Goal: Task Accomplishment & Management: Manage account settings

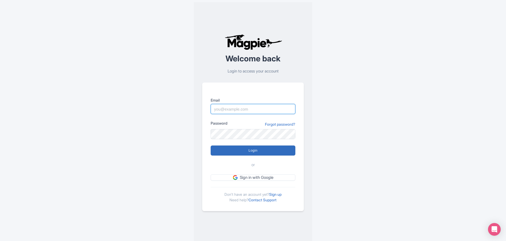
type input "glauber.ribeiro@citywonders.com"
click at [253, 154] on input "Login" at bounding box center [253, 151] width 85 height 10
type input "Logging in..."
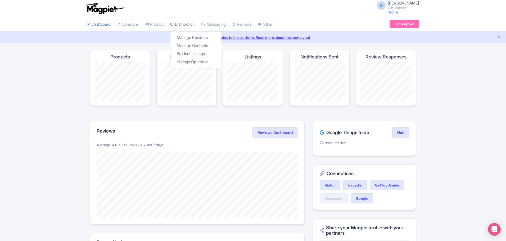
click at [185, 24] on link "Distribution" at bounding box center [182, 24] width 24 height 15
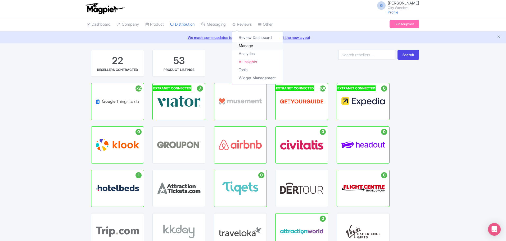
click at [254, 45] on link "Manage" at bounding box center [258, 46] width 50 height 8
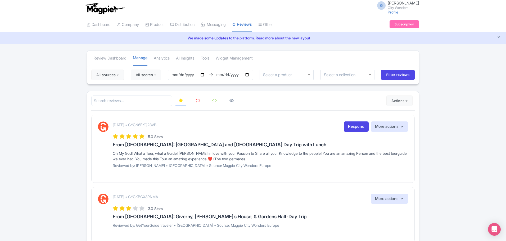
click at [198, 102] on icon at bounding box center [198, 101] width 4 height 4
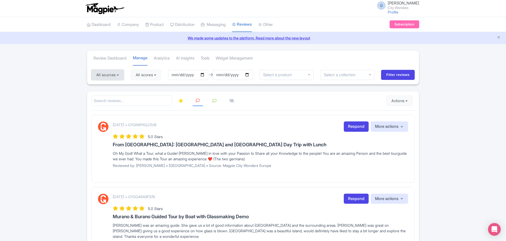
click at [106, 76] on button "All sources" at bounding box center [107, 75] width 33 height 11
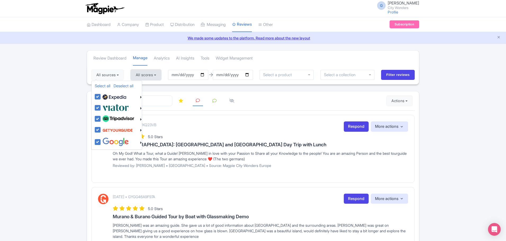
click at [146, 75] on button "All scores" at bounding box center [146, 75] width 30 height 11
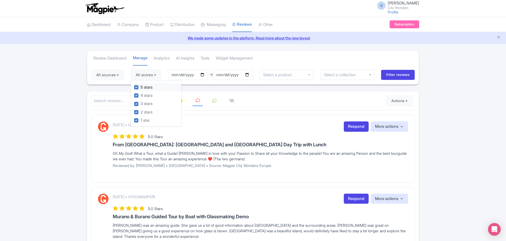
click at [150, 88] on label "5 stars" at bounding box center [147, 87] width 12 height 6
click at [144, 88] on input "5 stars" at bounding box center [142, 85] width 3 height 3
checkbox input "false"
click at [150, 94] on label "4 stars" at bounding box center [147, 96] width 12 height 6
click at [144, 94] on input "4 stars" at bounding box center [142, 93] width 3 height 3
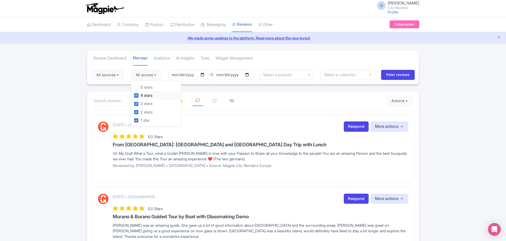
checkbox input "false"
click at [149, 103] on label "3 stars" at bounding box center [147, 104] width 12 height 6
click at [144, 103] on input "3 stars" at bounding box center [142, 102] width 3 height 3
checkbox input "false"
click at [360, 58] on div "Review Dashboard Manage Analytics AI Insights Tools Widget Management" at bounding box center [253, 58] width 332 height 15
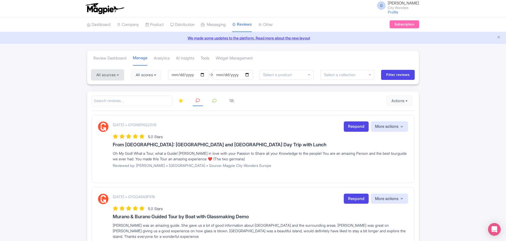
drag, startPoint x: 117, startPoint y: 78, endPoint x: 122, endPoint y: 78, distance: 4.5
click at [119, 78] on button "All sources" at bounding box center [107, 75] width 33 height 11
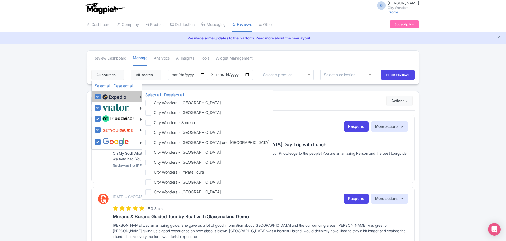
click at [101, 96] on label at bounding box center [113, 96] width 25 height 9
click at [101, 96] on input "checkbox" at bounding box center [102, 93] width 3 height 3
checkbox input "false"
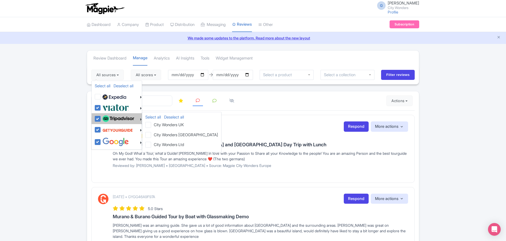
click at [101, 120] on label at bounding box center [117, 118] width 33 height 9
click at [101, 118] on input "checkbox" at bounding box center [102, 115] width 3 height 3
checkbox input "false"
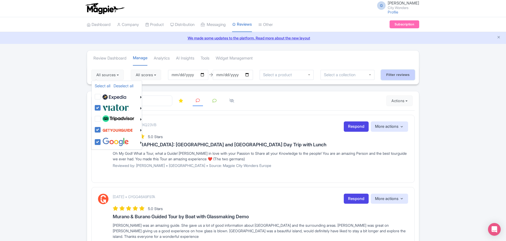
click at [391, 76] on input "Filter reviews" at bounding box center [398, 75] width 34 height 10
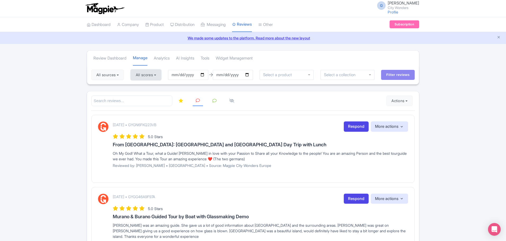
click at [150, 76] on button "All scores" at bounding box center [146, 75] width 30 height 11
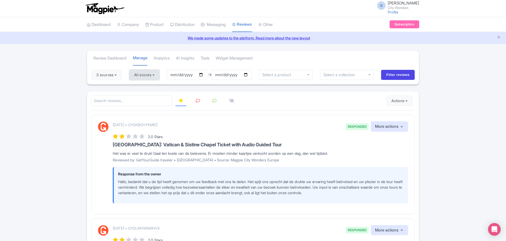
click at [149, 76] on button "All scores" at bounding box center [144, 75] width 30 height 11
click at [139, 103] on label "3 stars" at bounding box center [145, 104] width 12 height 6
click at [139, 103] on input "3 stars" at bounding box center [140, 102] width 3 height 3
checkbox input "true"
click at [404, 77] on input "Filter reviews" at bounding box center [398, 75] width 34 height 10
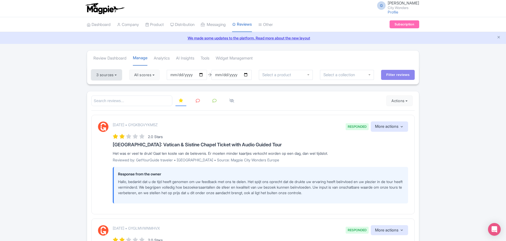
drag, startPoint x: 105, startPoint y: 72, endPoint x: 110, endPoint y: 72, distance: 4.8
click at [106, 72] on button "3 sources" at bounding box center [106, 75] width 30 height 11
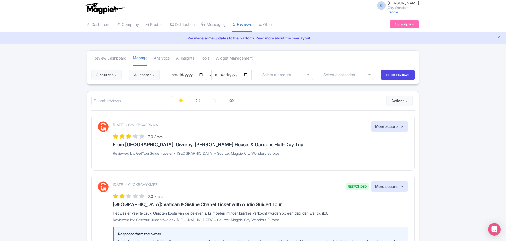
click at [196, 101] on icon at bounding box center [198, 101] width 4 height 4
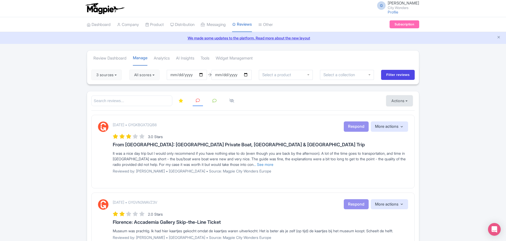
click at [400, 102] on button "Actions" at bounding box center [400, 101] width 26 height 11
click at [397, 115] on link "Import new reviews" at bounding box center [418, 114] width 62 height 10
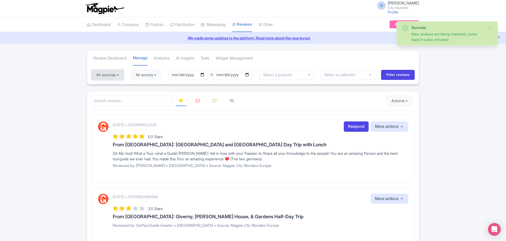
click at [108, 72] on button "All sources" at bounding box center [107, 75] width 33 height 11
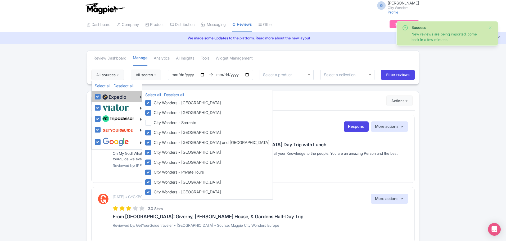
click at [112, 100] on img at bounding box center [114, 97] width 24 height 8
click at [105, 96] on input "checkbox" at bounding box center [102, 93] width 3 height 3
checkbox input "false"
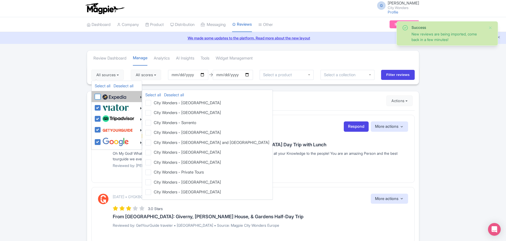
checkbox input "false"
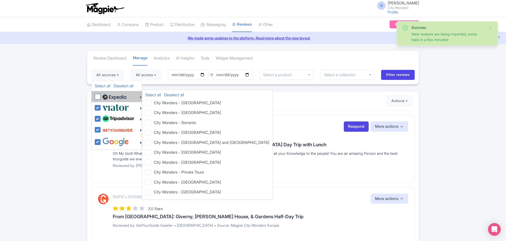
checkbox input "false"
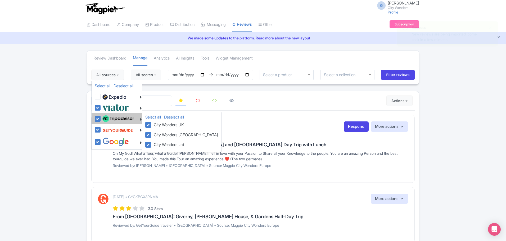
click at [115, 119] on img at bounding box center [118, 118] width 32 height 7
click at [105, 118] on input "checkbox" at bounding box center [102, 115] width 3 height 3
checkbox input "false"
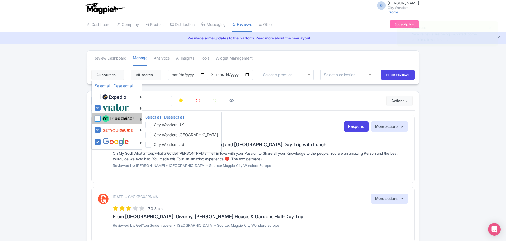
checkbox input "false"
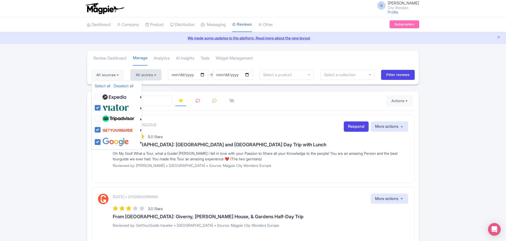
click at [156, 78] on button "All scores" at bounding box center [146, 75] width 30 height 11
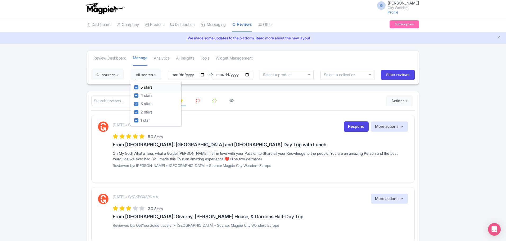
click at [153, 88] on label "5 stars" at bounding box center [147, 87] width 12 height 6
click at [144, 88] on input "5 stars" at bounding box center [142, 85] width 3 height 3
checkbox input "false"
click at [151, 96] on label "4 stars" at bounding box center [147, 96] width 12 height 6
click at [144, 96] on input "4 stars" at bounding box center [142, 93] width 3 height 3
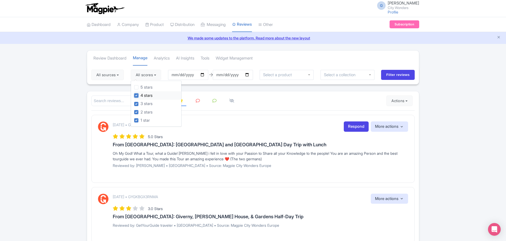
checkbox input "false"
click at [398, 77] on input "Filter reviews" at bounding box center [398, 75] width 34 height 10
click at [199, 102] on icon at bounding box center [198, 101] width 4 height 4
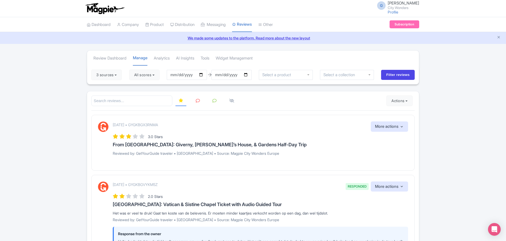
click at [199, 99] on icon at bounding box center [198, 101] width 4 height 4
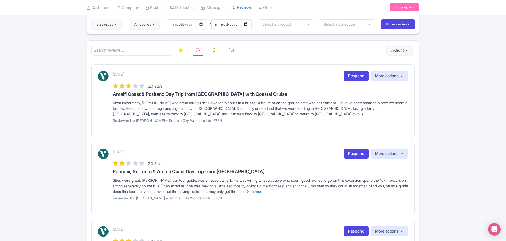
scroll to position [53, 0]
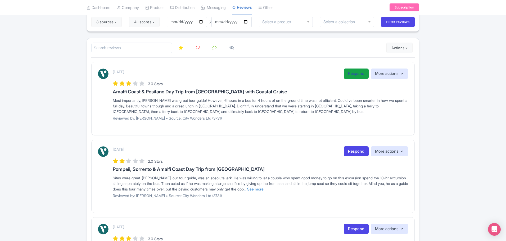
click at [353, 74] on link "Respond" at bounding box center [356, 74] width 25 height 10
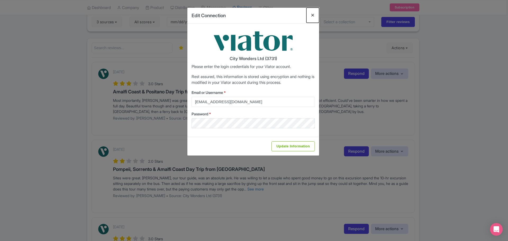
click at [312, 15] on button "Close" at bounding box center [313, 15] width 13 height 15
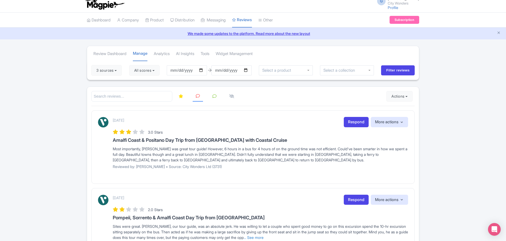
scroll to position [0, 0]
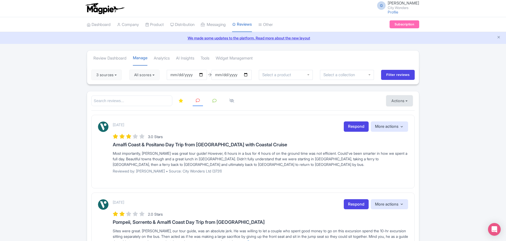
click at [394, 102] on button "Actions" at bounding box center [400, 101] width 26 height 11
click at [401, 114] on link "Import new reviews" at bounding box center [418, 114] width 62 height 10
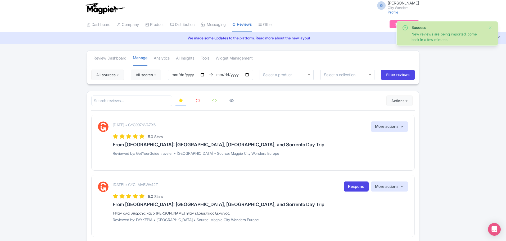
click at [198, 102] on icon at bounding box center [198, 101] width 4 height 4
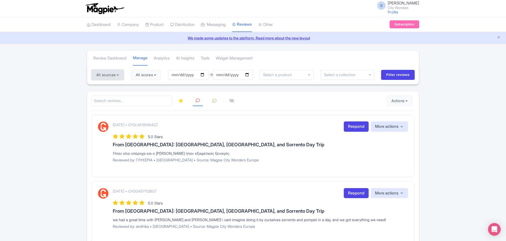
click at [106, 77] on button "All sources" at bounding box center [107, 75] width 33 height 11
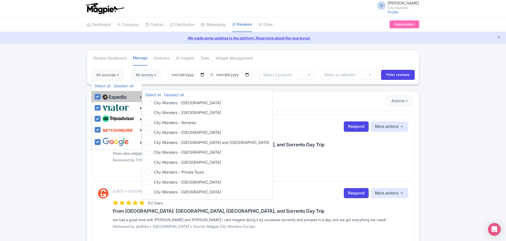
click at [105, 99] on img at bounding box center [114, 97] width 24 height 8
click at [105, 96] on input "checkbox" at bounding box center [102, 93] width 3 height 3
checkbox input "false"
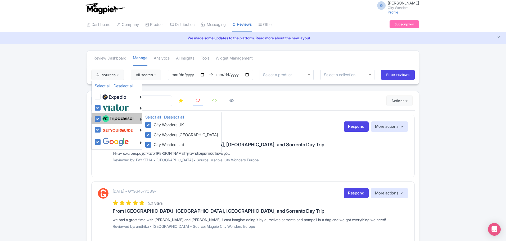
click at [109, 123] on label at bounding box center [117, 118] width 33 height 9
click at [105, 118] on input "checkbox" at bounding box center [102, 115] width 3 height 3
checkbox input "false"
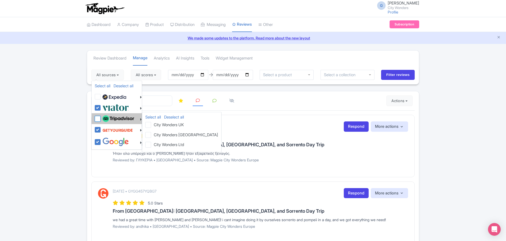
checkbox input "false"
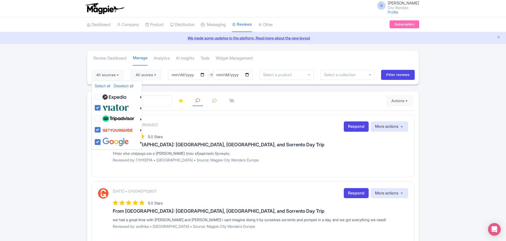
click at [155, 82] on div "All sources Select all Deselect all Select all Deselect all City Wonders - Vati…" at bounding box center [253, 74] width 332 height 19
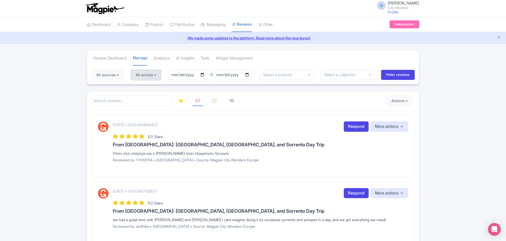
click at [155, 78] on button "All scores" at bounding box center [146, 75] width 30 height 11
drag, startPoint x: 149, startPoint y: 97, endPoint x: 149, endPoint y: 92, distance: 4.8
click at [149, 96] on label "4 stars" at bounding box center [147, 96] width 12 height 6
click at [144, 96] on input "4 stars" at bounding box center [142, 93] width 3 height 3
checkbox input "false"
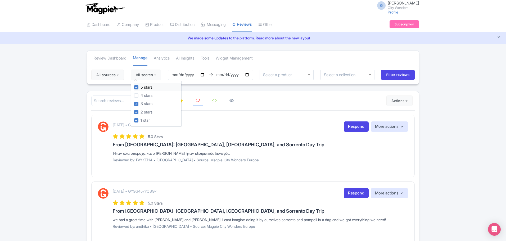
click at [149, 88] on label "5 stars" at bounding box center [147, 87] width 12 height 6
click at [144, 88] on input "5 stars" at bounding box center [142, 85] width 3 height 3
checkbox input "false"
click at [301, 105] on div at bounding box center [253, 101] width 324 height 11
click at [386, 70] on input "Filter reviews" at bounding box center [398, 75] width 34 height 10
